Goal: Find specific page/section: Find specific page/section

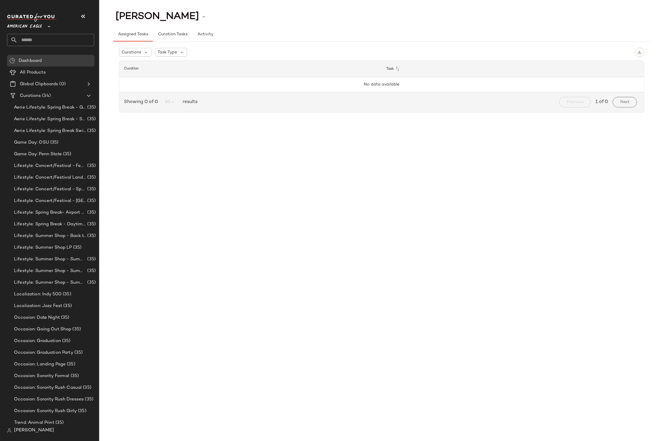
click at [38, 27] on span "American Eagle" at bounding box center [24, 25] width 35 height 10
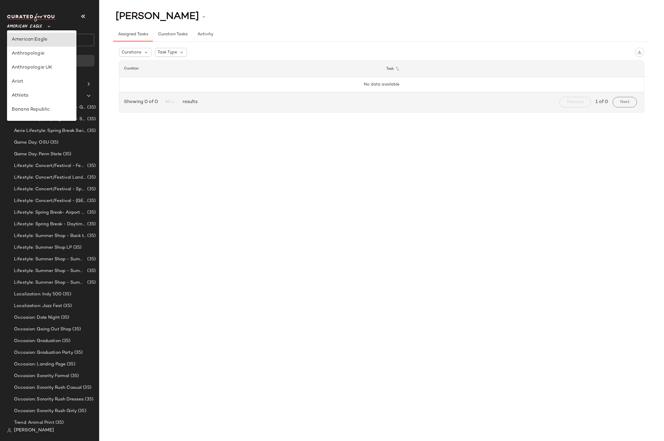
click at [24, 426] on div "[PERSON_NAME]" at bounding box center [53, 430] width 92 height 12
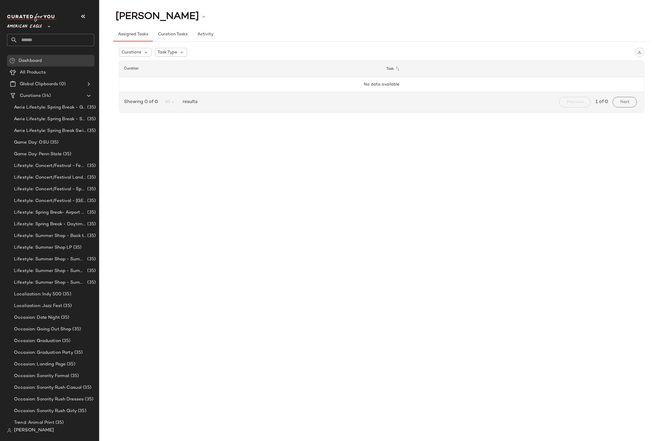
click at [24, 429] on span "[PERSON_NAME]" at bounding box center [34, 430] width 40 height 7
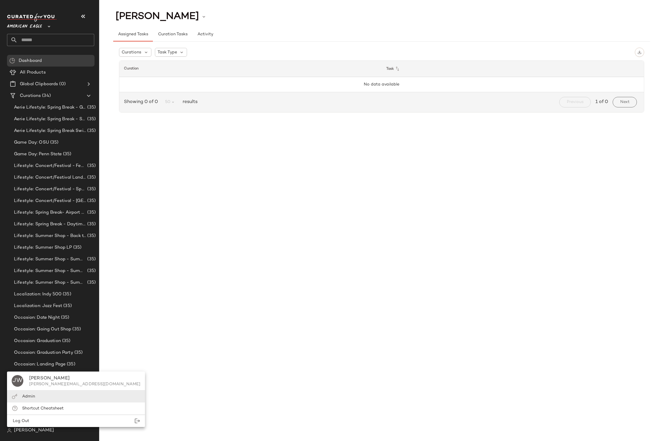
click at [27, 397] on span "Admin" at bounding box center [28, 396] width 13 height 4
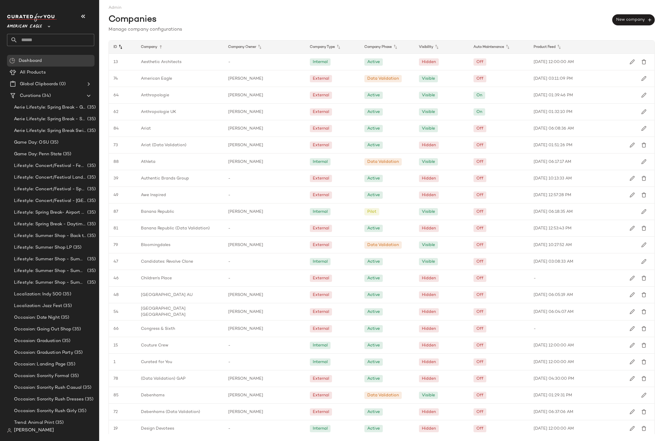
click at [123, 49] on icon at bounding box center [120, 46] width 7 height 7
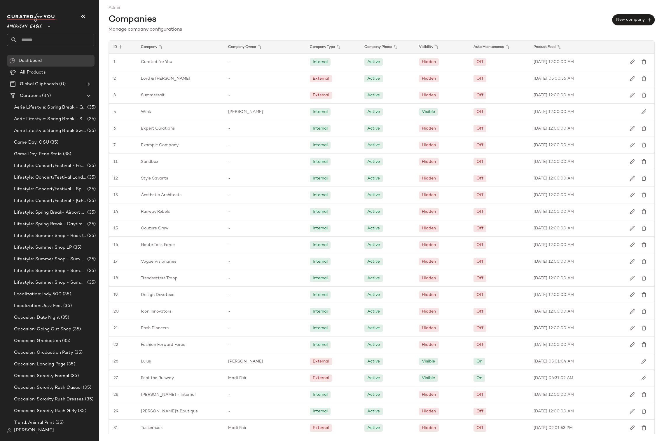
click at [123, 49] on icon at bounding box center [120, 46] width 7 height 7
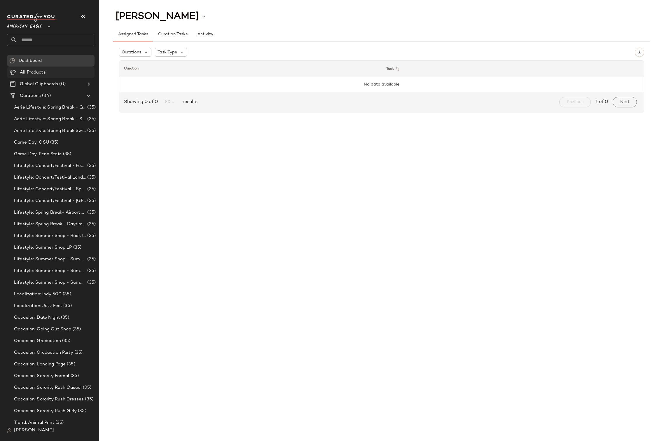
click at [38, 73] on span "All Products" at bounding box center [33, 72] width 26 height 7
